Goal: Task Accomplishment & Management: Complete application form

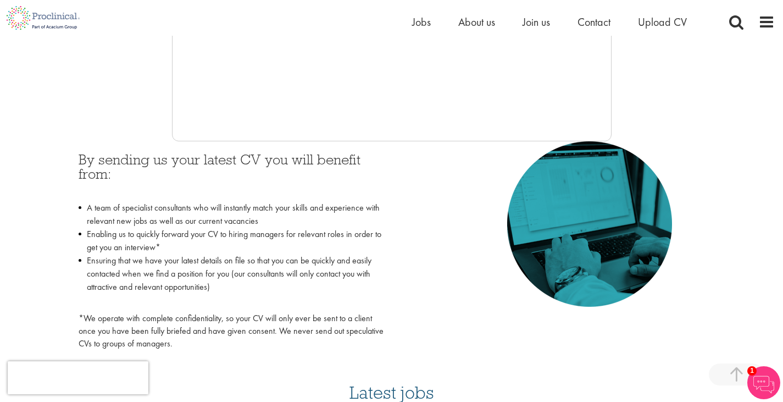
scroll to position [409, 0]
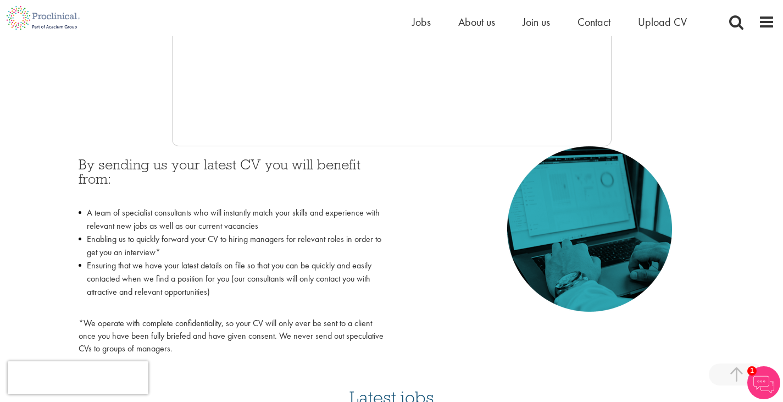
click at [161, 215] on li "A team of specialist consultants who will instantly match your skills and exper…" at bounding box center [231, 219] width 305 height 26
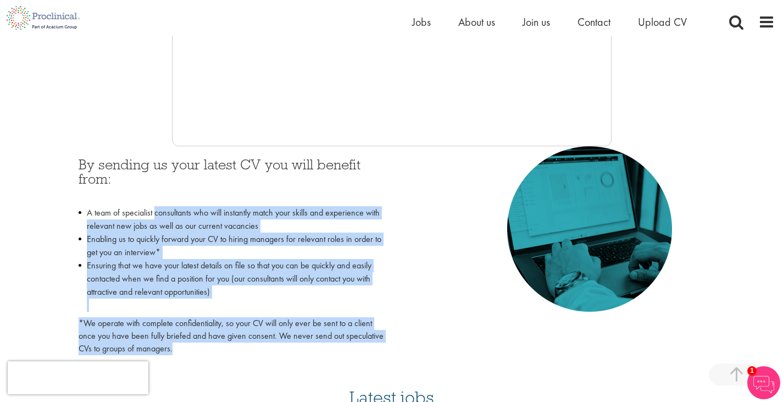
drag, startPoint x: 161, startPoint y: 215, endPoint x: 201, endPoint y: 352, distance: 142.5
click at [201, 352] on div "By sending us your latest CV you will benefit from: A team of specialist consul…" at bounding box center [231, 256] width 305 height 198
click at [201, 352] on p "*We operate with complete confidentiality, so your CV will only ever be sent to…" at bounding box center [231, 336] width 305 height 38
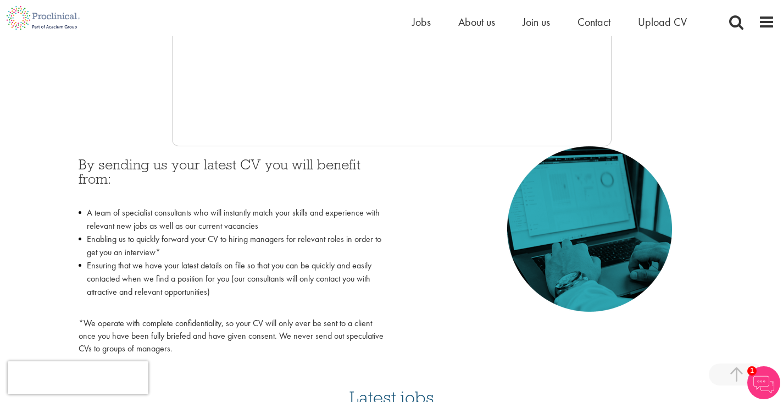
click at [201, 352] on p "*We operate with complete confidentiality, so your CV will only ever be sent to…" at bounding box center [231, 336] width 305 height 38
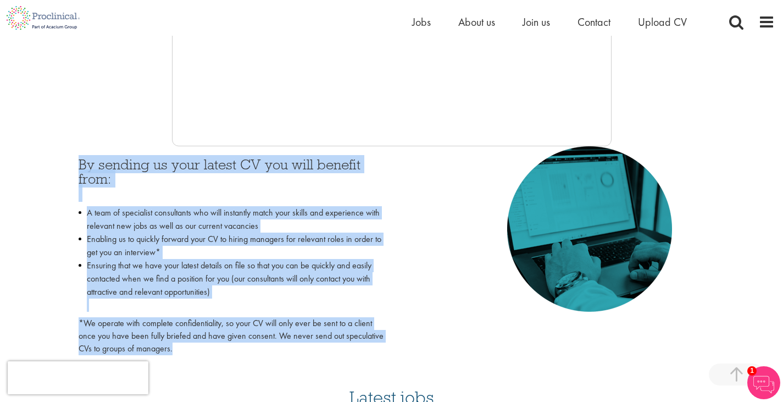
drag, startPoint x: 201, startPoint y: 352, endPoint x: 94, endPoint y: 163, distance: 217.6
click at [94, 163] on div "By sending us your latest CV you will benefit from: A team of specialist consul…" at bounding box center [231, 256] width 305 height 198
click at [94, 163] on h3 "By sending us your latest CV you will benefit from:" at bounding box center [231, 178] width 305 height 43
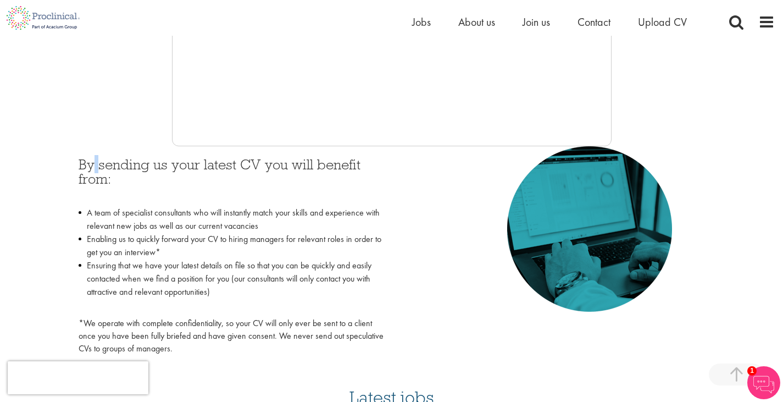
click at [94, 163] on h3 "By sending us your latest CV you will benefit from:" at bounding box center [231, 178] width 305 height 43
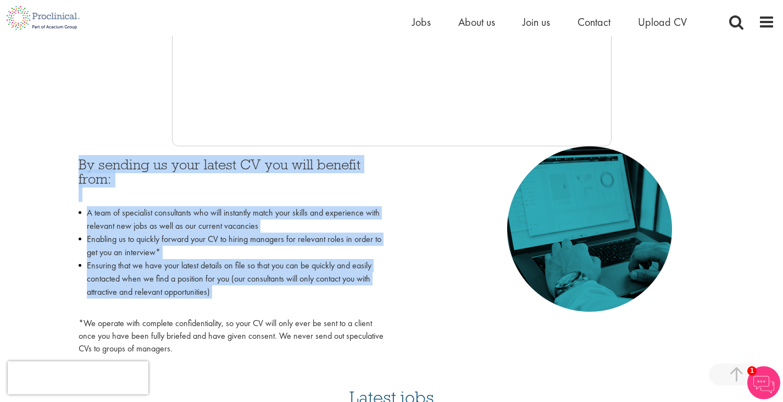
drag, startPoint x: 94, startPoint y: 163, endPoint x: 223, endPoint y: 328, distance: 209.1
click at [223, 328] on div "By sending us your latest CV you will benefit from: A team of specialist consul…" at bounding box center [231, 256] width 305 height 198
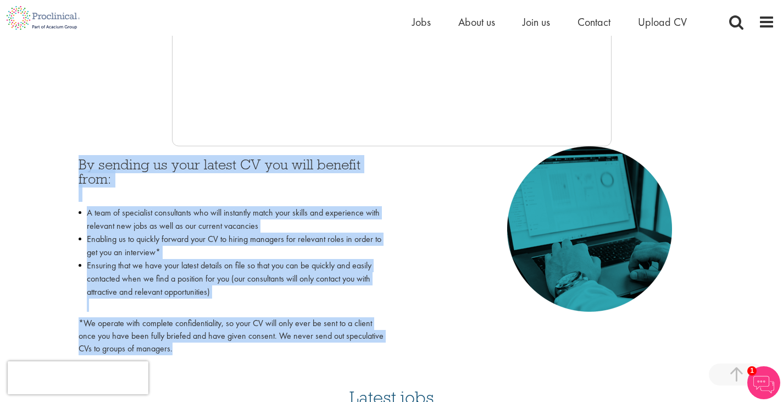
click at [223, 328] on p "*We operate with complete confidentiality, so your CV will only ever be sent to…" at bounding box center [231, 336] width 305 height 38
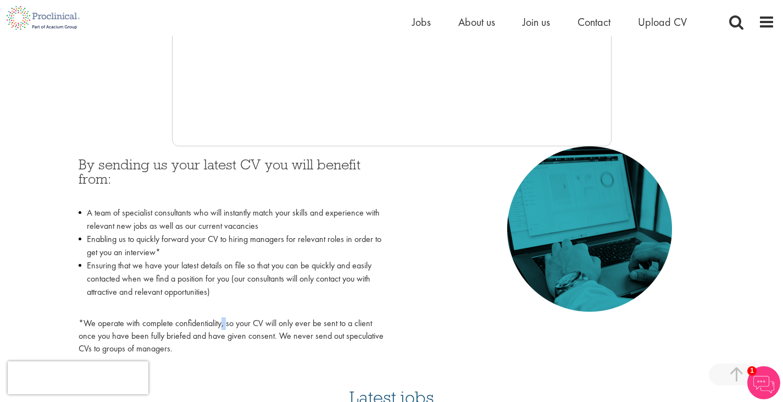
click at [223, 328] on p "*We operate with complete confidentiality, so your CV will only ever be sent to…" at bounding box center [231, 336] width 305 height 38
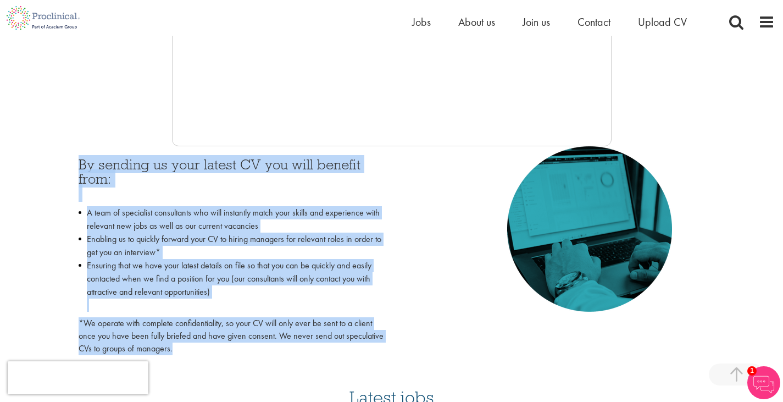
drag, startPoint x: 223, startPoint y: 328, endPoint x: 101, endPoint y: 150, distance: 215.4
click at [101, 150] on div "By sending us your latest CV you will benefit from: A team of specialist consul…" at bounding box center [231, 253] width 322 height 214
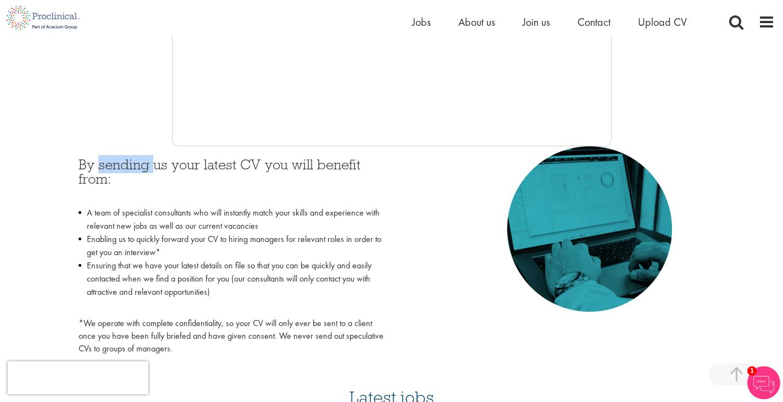
click at [101, 150] on div "By sending us your latest CV you will benefit from: A team of specialist consul…" at bounding box center [231, 253] width 322 height 214
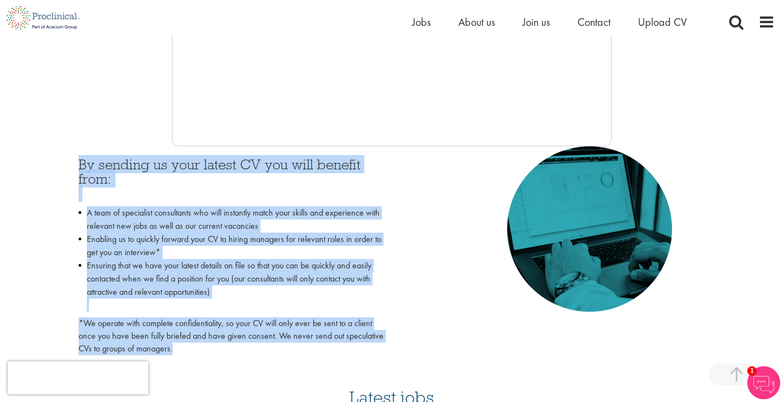
drag, startPoint x: 101, startPoint y: 150, endPoint x: 229, endPoint y: 340, distance: 229.1
click at [229, 340] on div "By sending us your latest CV you will benefit from: A team of specialist consul…" at bounding box center [231, 253] width 322 height 214
click at [229, 340] on p "*We operate with complete confidentiality, so your CV will only ever be sent to…" at bounding box center [231, 336] width 305 height 38
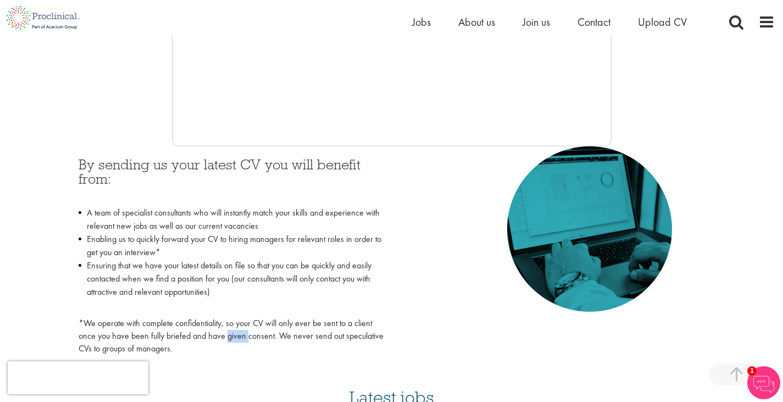
click at [229, 340] on p "*We operate with complete confidentiality, so your CV will only ever be sent to…" at bounding box center [231, 336] width 305 height 38
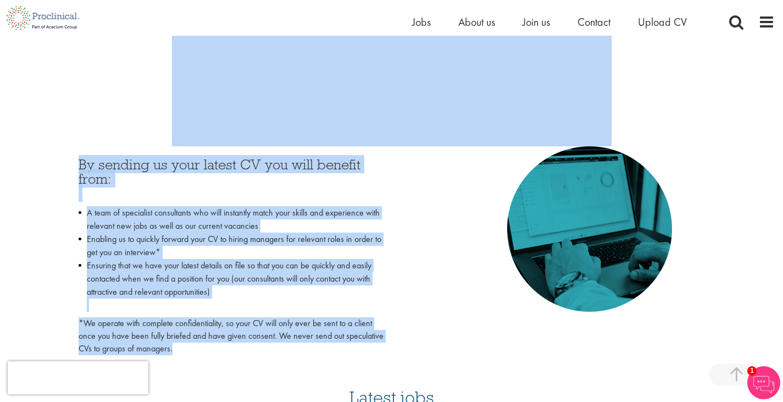
drag, startPoint x: 229, startPoint y: 340, endPoint x: 71, endPoint y: 104, distance: 284.0
click at [71, 104] on div "Start getting matched with new jobs as soon as they become available Please fol…" at bounding box center [391, 55] width 767 height 612
click at [80, 152] on div "By sending us your latest CV you will benefit from: A team of specialist consul…" at bounding box center [231, 253] width 322 height 214
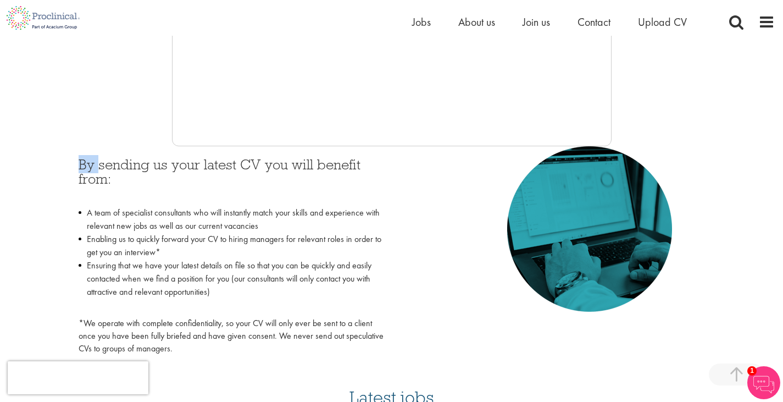
click at [80, 152] on div "By sending us your latest CV you will benefit from: A team of specialist consul…" at bounding box center [231, 253] width 322 height 214
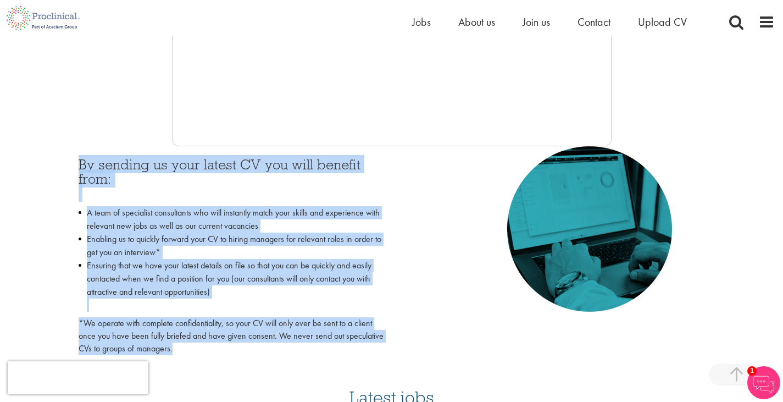
drag, startPoint x: 80, startPoint y: 152, endPoint x: 212, endPoint y: 330, distance: 221.6
click at [212, 330] on div "By sending us your latest CV you will benefit from: A team of specialist consul…" at bounding box center [231, 253] width 322 height 214
click at [212, 330] on p "*We operate with complete confidentiality, so your CV will only ever be sent to…" at bounding box center [231, 336] width 305 height 38
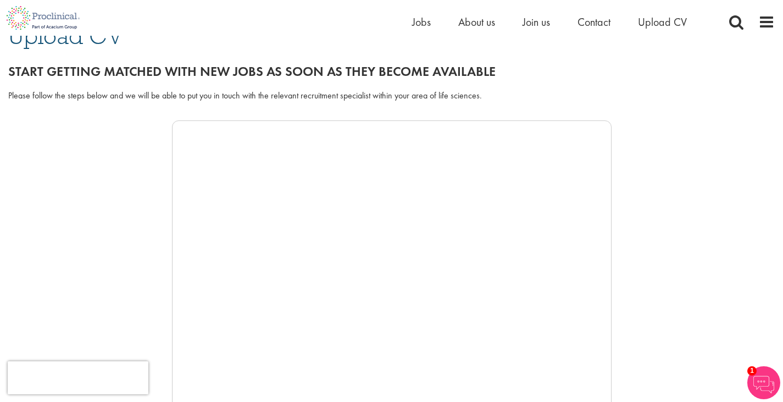
scroll to position [54, 0]
